Goal: Find specific page/section: Find specific page/section

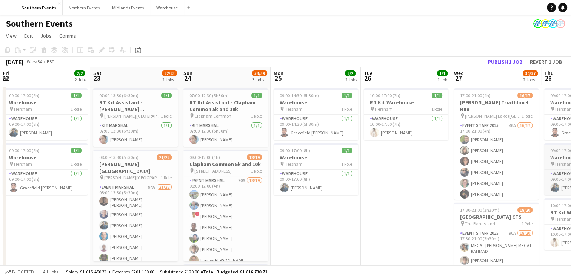
scroll to position [0, 230]
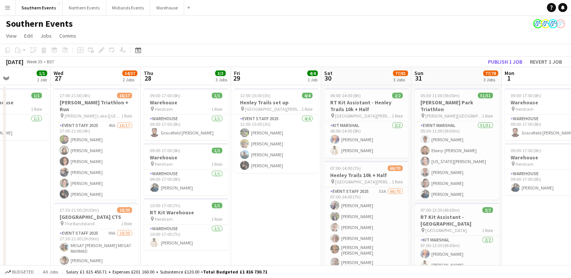
drag, startPoint x: 409, startPoint y: 193, endPoint x: 257, endPoint y: 176, distance: 153.0
click at [257, 176] on app-calendar-viewport "Sat 23 22/23 2 Jobs Sun 24 53/59 3 Jobs Mon 25 2/2 2 Jobs Tue 26 1/1 1 Job Wed …" at bounding box center [285, 235] width 571 height 336
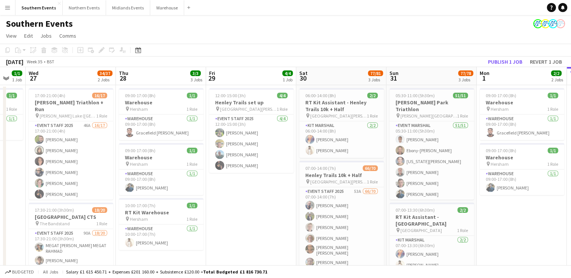
drag, startPoint x: 462, startPoint y: 191, endPoint x: 236, endPoint y: 191, distance: 226.0
click at [236, 191] on app-calendar-viewport "Sun 24 53/59 3 Jobs Mon 25 2/2 2 Jobs Tue 26 1/1 1 Job Wed 27 34/37 2 Jobs Thu …" at bounding box center [285, 235] width 571 height 336
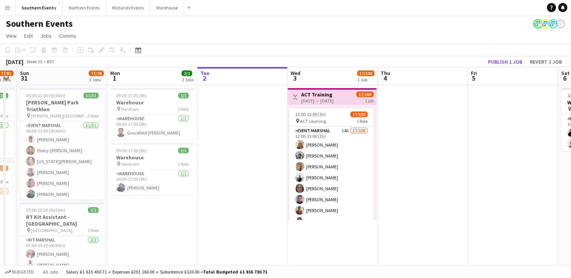
drag, startPoint x: 409, startPoint y: 183, endPoint x: 220, endPoint y: 163, distance: 190.1
click at [220, 163] on app-calendar-viewport "Thu 28 3/3 3 Jobs Fri 29 4/4 1 Job Sat 30 77/81 3 Jobs Sun 31 77/78 3 Jobs Mon …" at bounding box center [285, 235] width 571 height 336
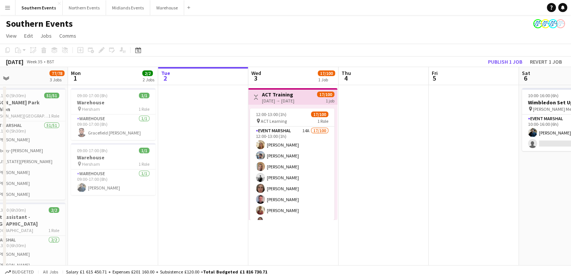
scroll to position [0, 295]
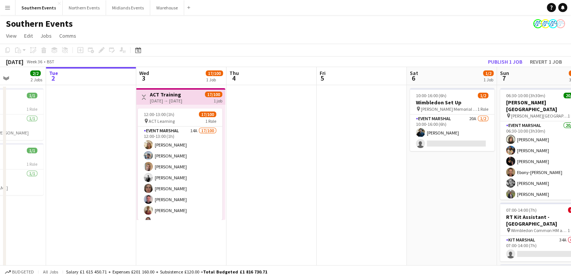
drag, startPoint x: 382, startPoint y: 162, endPoint x: 231, endPoint y: 170, distance: 151.1
click at [231, 170] on app-calendar-viewport "Sat 30 77/81 3 Jobs Sun 31 77/78 3 Jobs Mon 1 2/2 2 Jobs Tue 2 Wed 3 17/100 1 J…" at bounding box center [285, 235] width 571 height 336
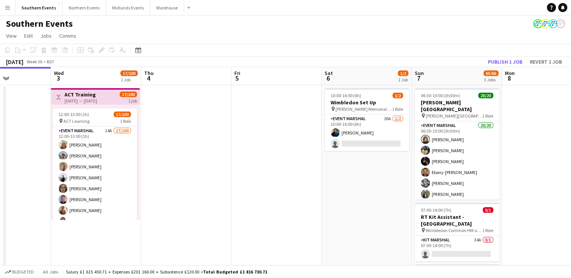
drag, startPoint x: 433, startPoint y: 174, endPoint x: 182, endPoint y: 176, distance: 251.3
click at [182, 176] on app-calendar-viewport "Sat 30 77/81 3 Jobs Sun 31 77/78 3 Jobs Mon 1 2/2 2 Jobs Tue 2 Wed 3 17/100 1 J…" at bounding box center [285, 235] width 571 height 336
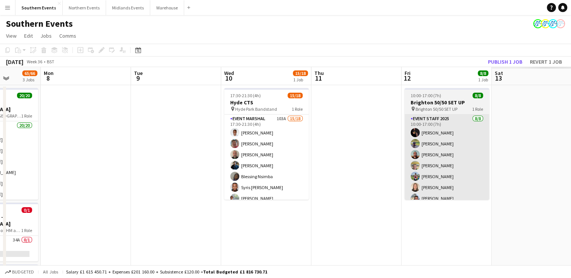
drag, startPoint x: 432, startPoint y: 163, endPoint x: 392, endPoint y: 154, distance: 41.1
click at [125, 148] on app-calendar-viewport "Thu 4 Fri 5 Sat 6 1/2 1 Job Sun 7 65/66 3 Jobs Mon 8 Tue 9 Wed 10 15/18 1 Job T…" at bounding box center [285, 235] width 571 height 336
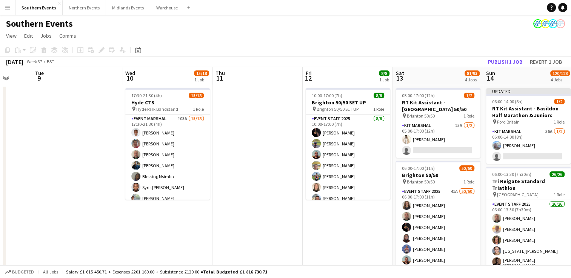
drag, startPoint x: 412, startPoint y: 214, endPoint x: 145, endPoint y: 210, distance: 266.8
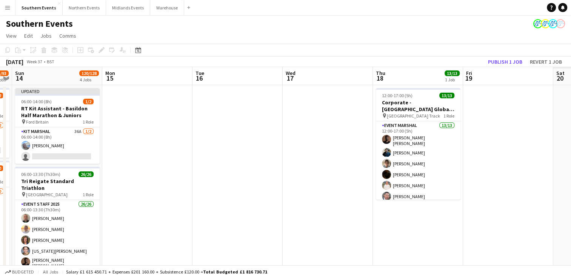
drag, startPoint x: 429, startPoint y: 176, endPoint x: 157, endPoint y: 180, distance: 272.8
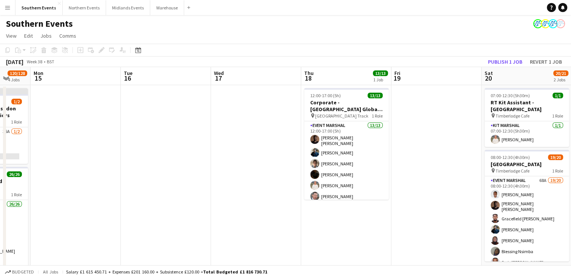
drag, startPoint x: 463, startPoint y: 185, endPoint x: 184, endPoint y: 195, distance: 279.4
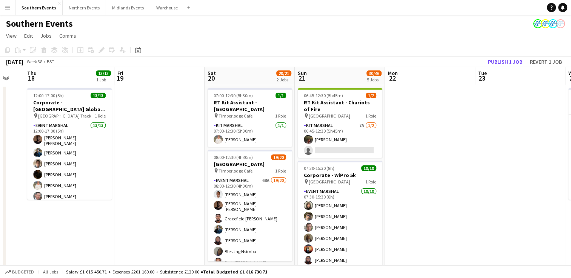
scroll to position [0, 266]
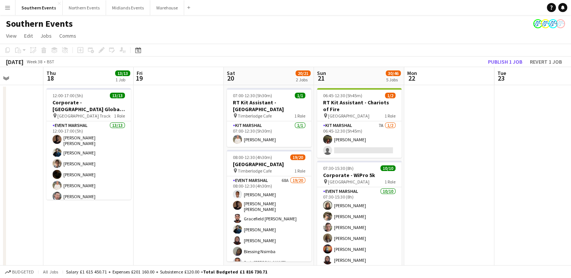
drag, startPoint x: 461, startPoint y: 186, endPoint x: 357, endPoint y: 185, distance: 104.2
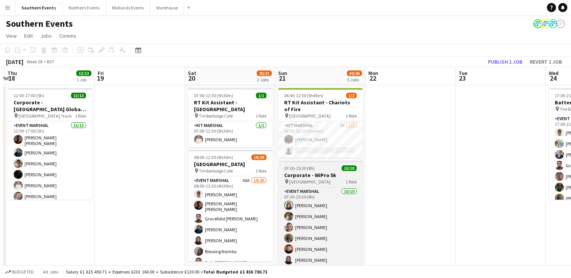
scroll to position [22, 0]
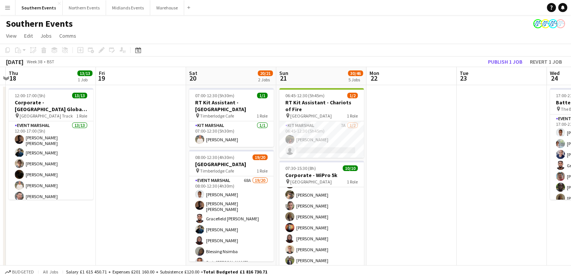
drag, startPoint x: 391, startPoint y: 232, endPoint x: 392, endPoint y: 181, distance: 51.3
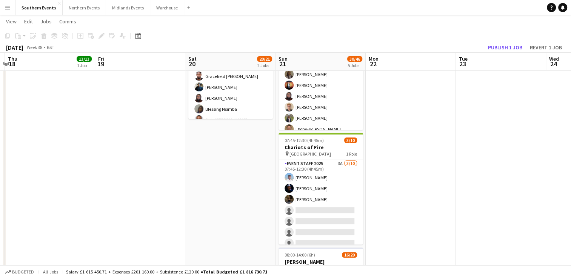
scroll to position [142, 0]
